Goal: Register for event/course

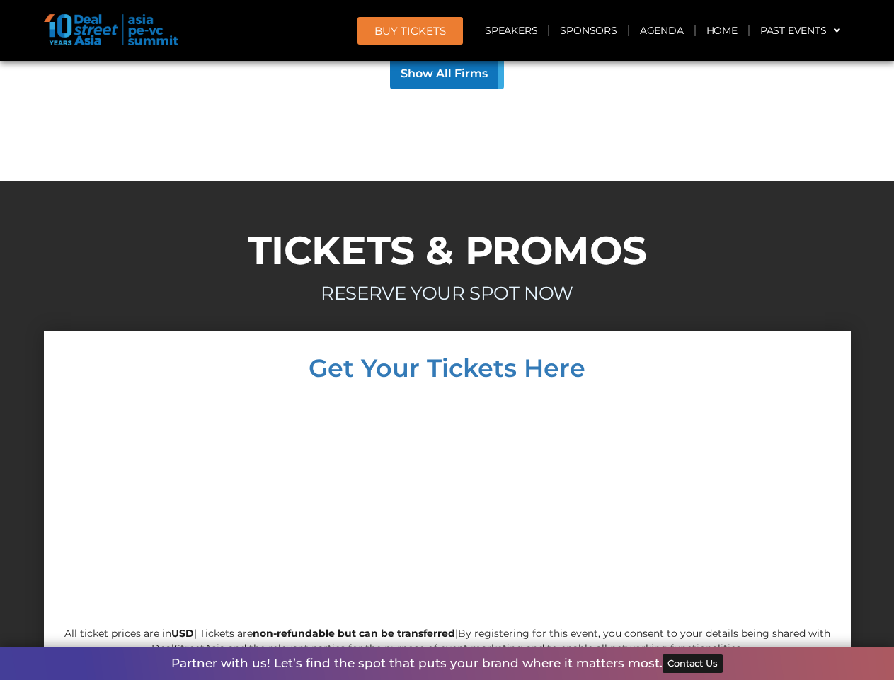
scroll to position [13582, 0]
